Goal: Check status: Check status

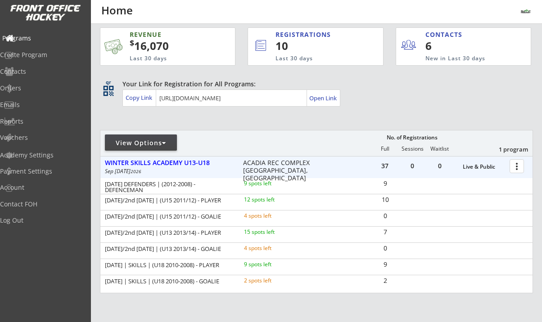
click at [40, 38] on div "Programs" at bounding box center [42, 38] width 81 height 6
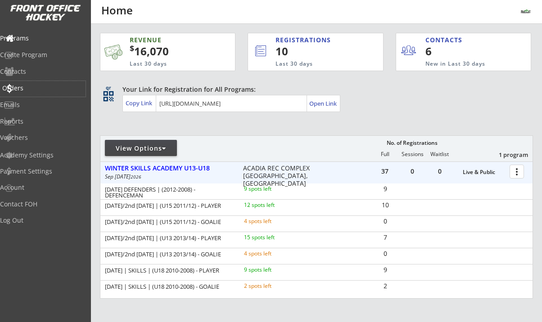
click at [33, 85] on div "Orders" at bounding box center [42, 88] width 81 height 6
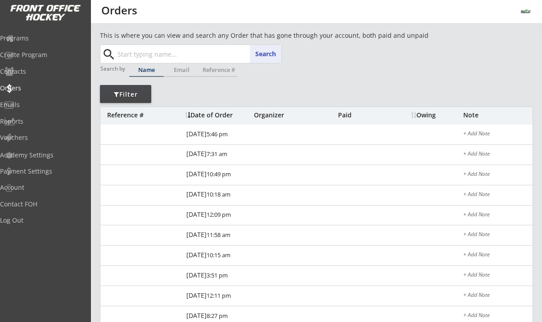
click at [126, 56] on input "text" at bounding box center [199, 54] width 166 height 18
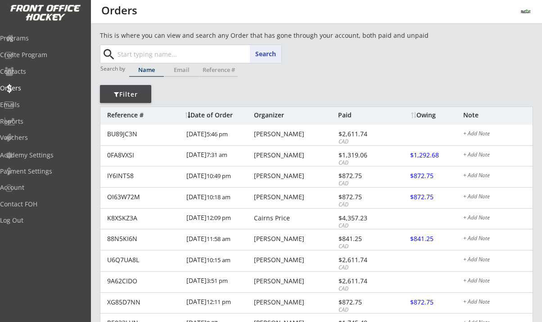
paste input "[EMAIL_ADDRESS][DOMAIN_NAME]"
type input "[EMAIL_ADDRESS][DOMAIN_NAME]"
click at [268, 55] on button "Search" at bounding box center [265, 54] width 31 height 18
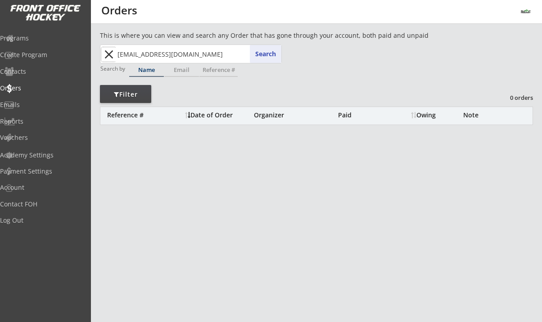
click at [109, 56] on button "close" at bounding box center [108, 54] width 15 height 14
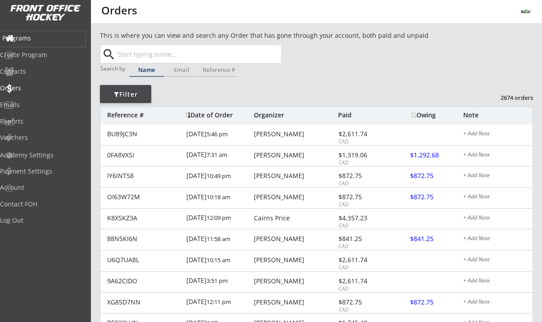
click at [35, 37] on div "Programs" at bounding box center [42, 38] width 81 height 6
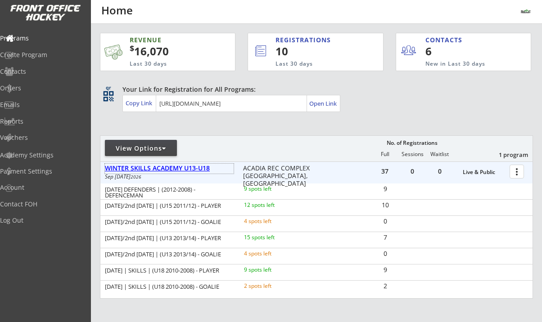
click at [183, 169] on div "WINTER SKILLS ACADEMY U13-U18" at bounding box center [169, 169] width 129 height 8
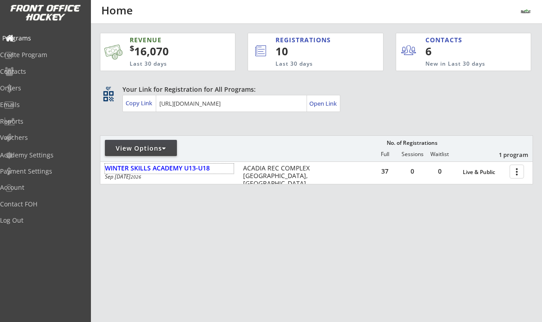
click at [41, 39] on div "Programs" at bounding box center [42, 38] width 81 height 6
click at [37, 220] on div "Log Out" at bounding box center [42, 220] width 81 height 6
